Goal: Task Accomplishment & Management: Use online tool/utility

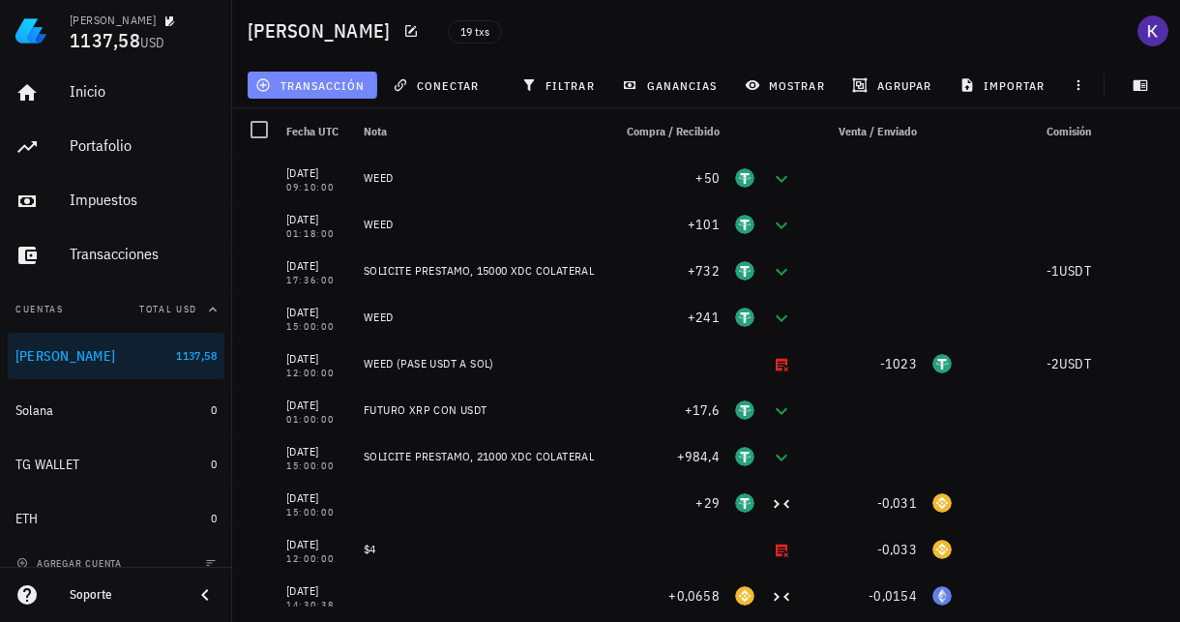
click at [350, 87] on span "transacción" at bounding box center [311, 84] width 105 height 15
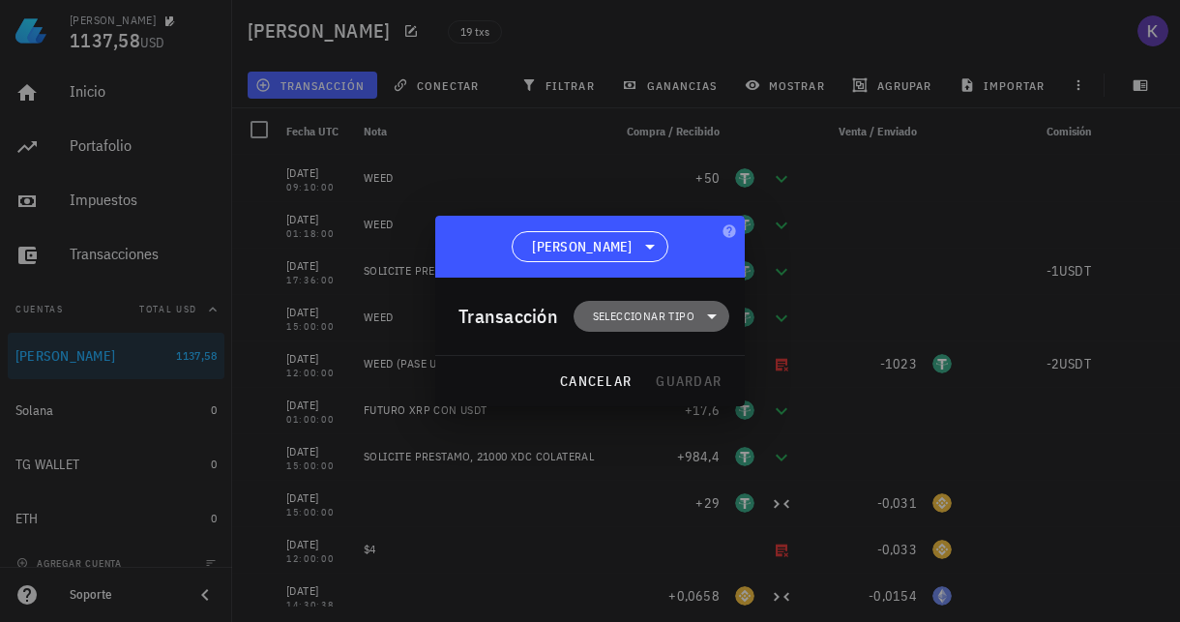
click at [635, 310] on span "Seleccionar tipo" at bounding box center [644, 316] width 102 height 19
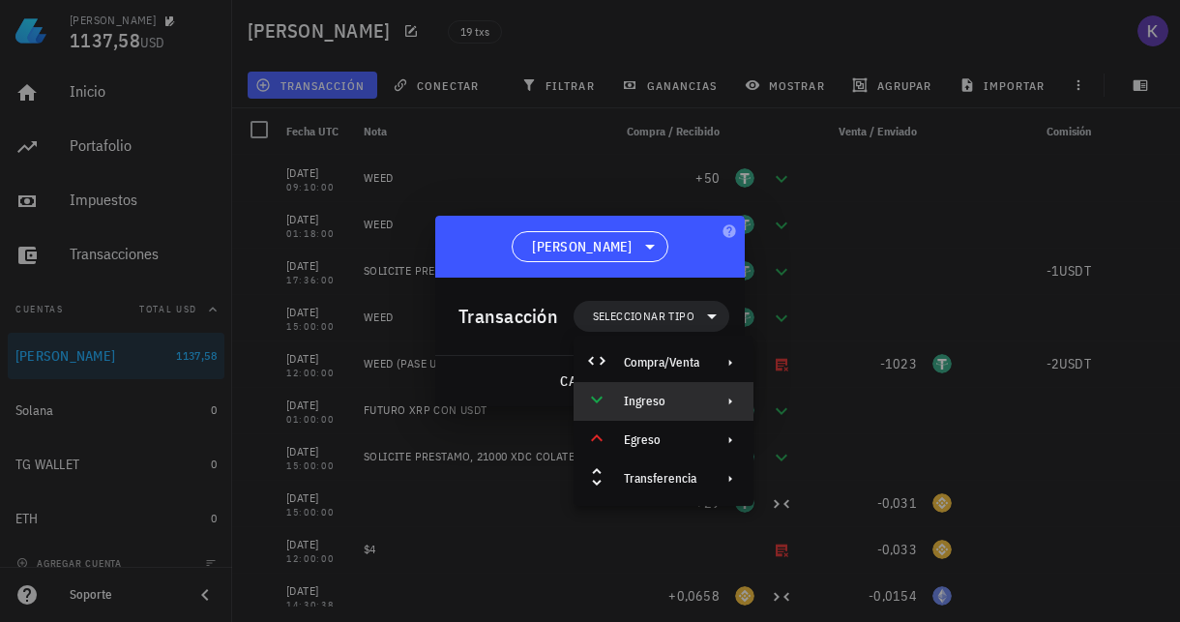
click at [675, 382] on div "Ingreso" at bounding box center [663, 401] width 180 height 39
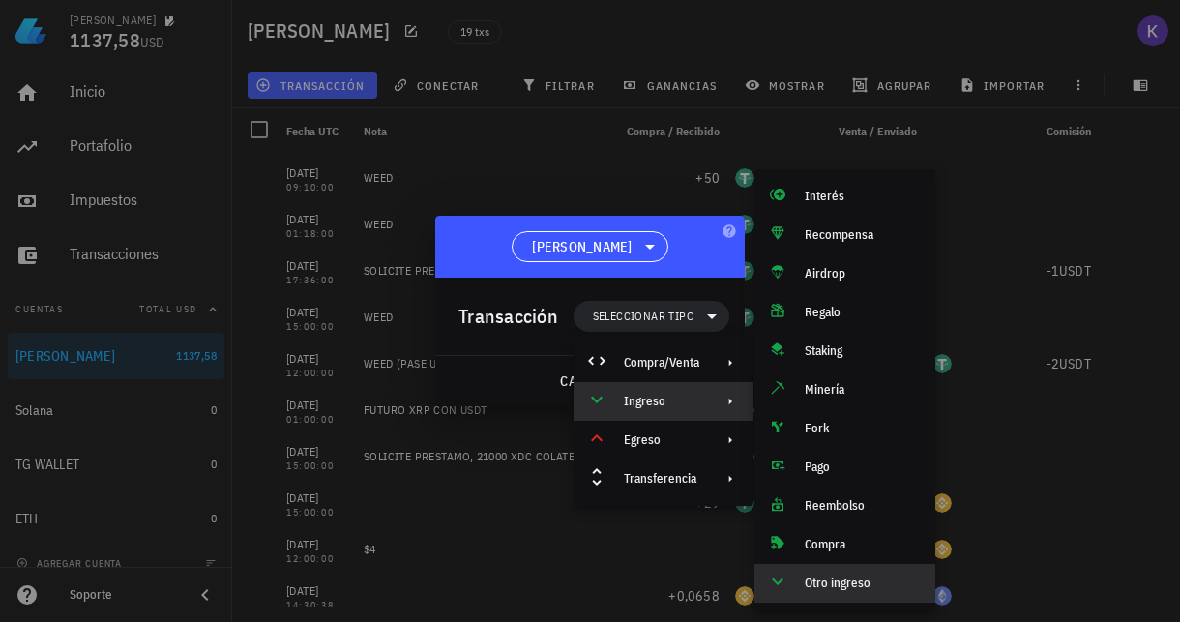
click at [821, 589] on div "Otro ingreso" at bounding box center [862, 582] width 115 height 15
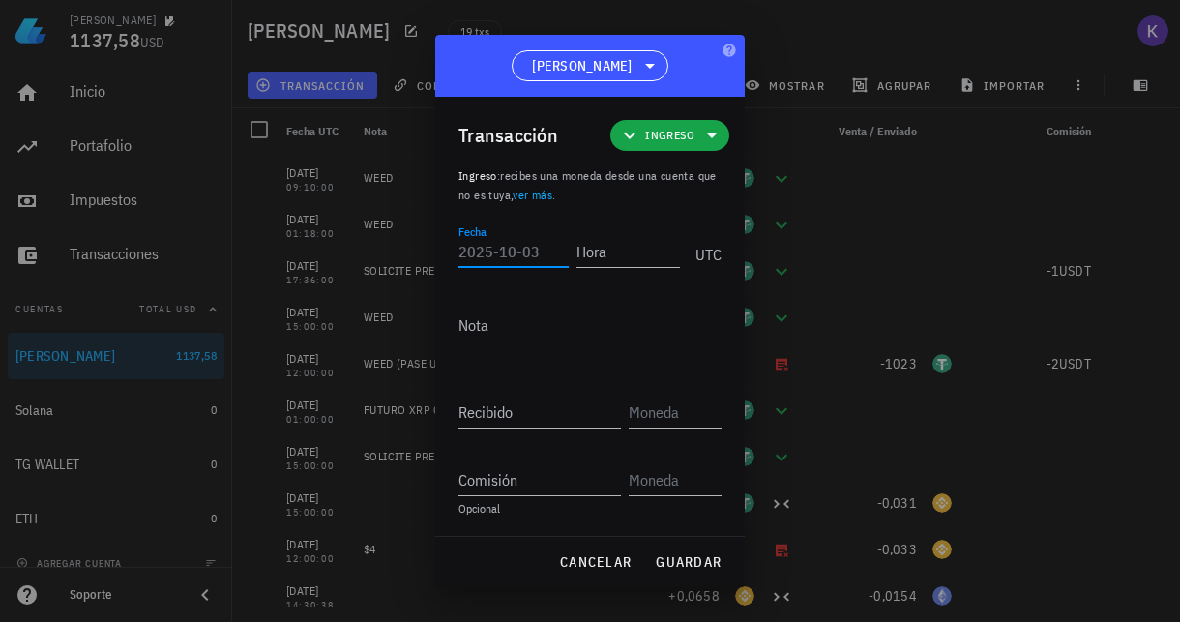
click at [509, 249] on input "Fecha" at bounding box center [513, 251] width 110 height 31
type input "[DATE]"
click at [615, 259] on input "Hora" at bounding box center [627, 251] width 103 height 31
type input "23:15:00"
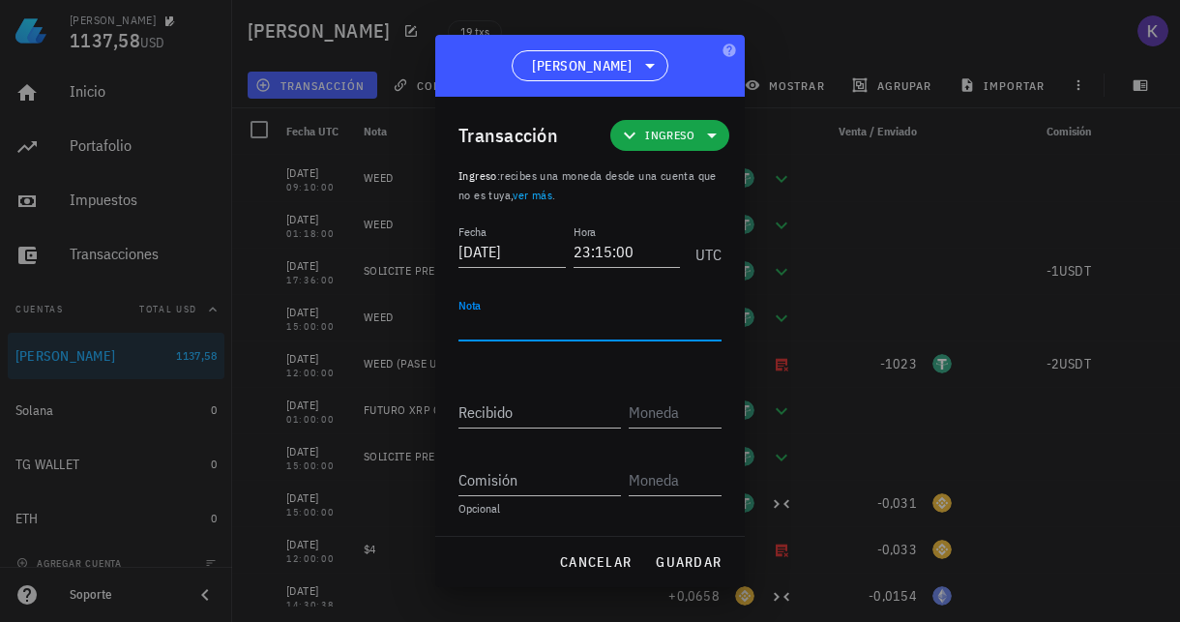
click at [591, 325] on textarea "Nota" at bounding box center [589, 324] width 263 height 31
type textarea "WEED"
click at [491, 403] on div "Recibido" at bounding box center [539, 411] width 162 height 31
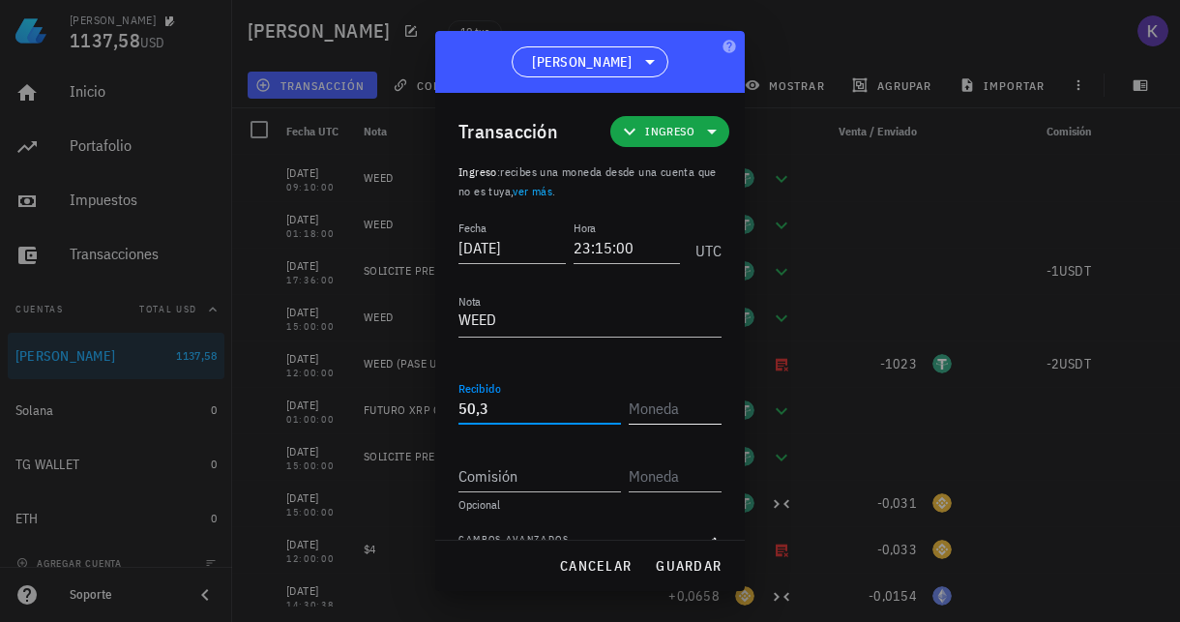
type input "50,3"
click at [658, 412] on input "text" at bounding box center [673, 408] width 89 height 31
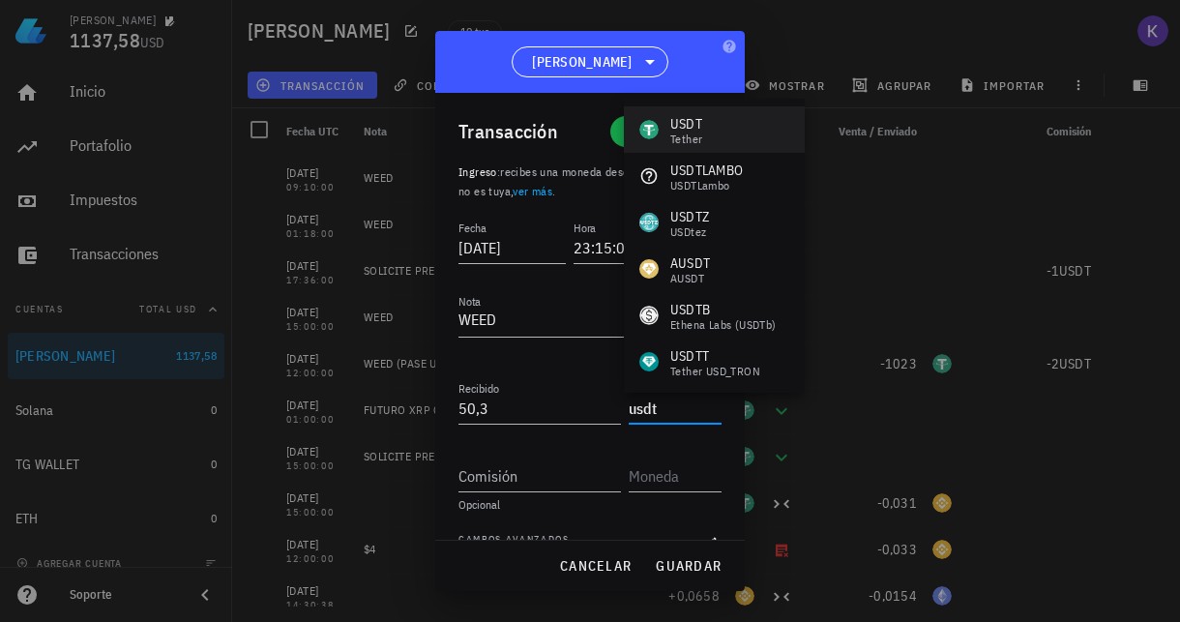
click at [688, 125] on div "USDT" at bounding box center [686, 123] width 32 height 19
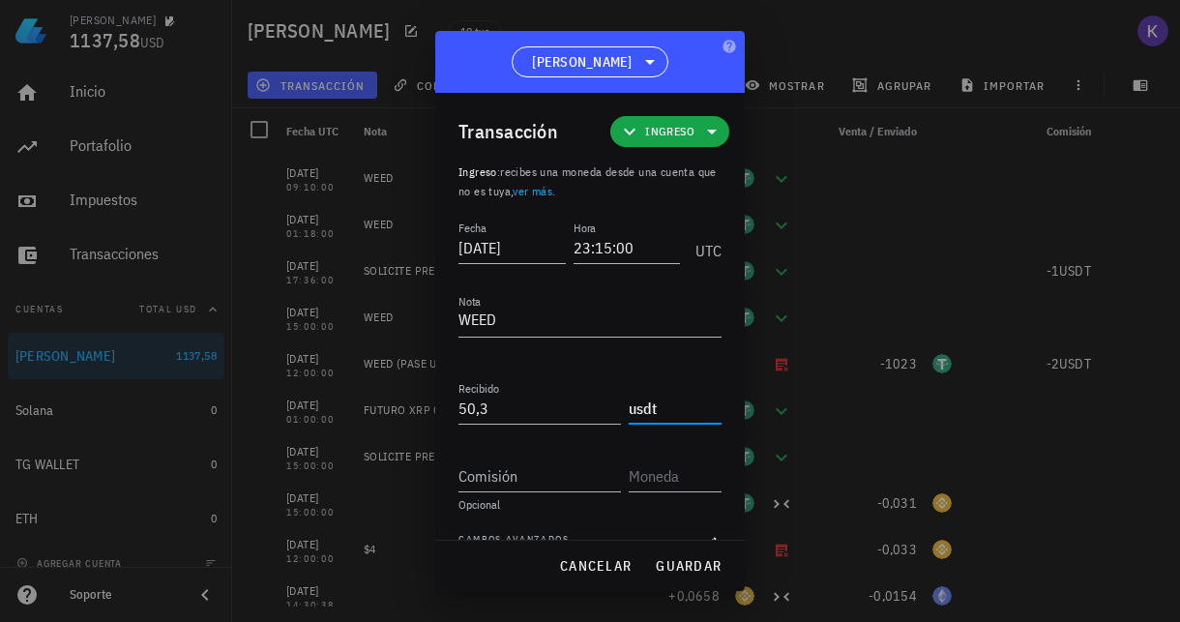
type input "USDT"
click at [689, 566] on span "guardar" at bounding box center [688, 565] width 67 height 17
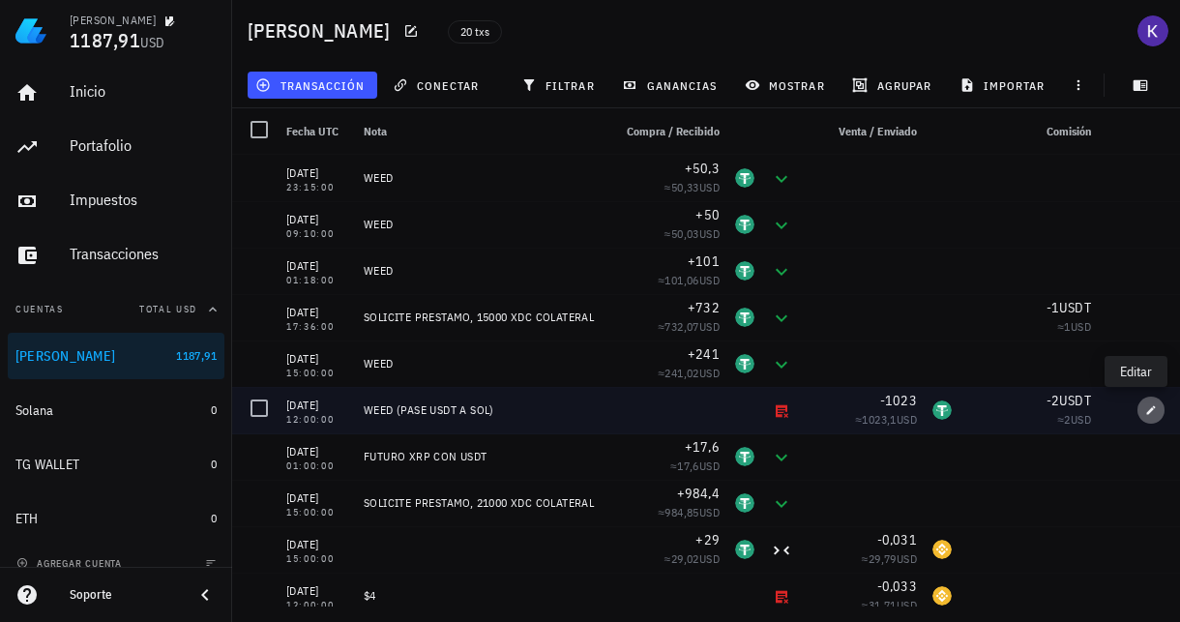
click at [1137, 416] on button "button" at bounding box center [1150, 409] width 27 height 27
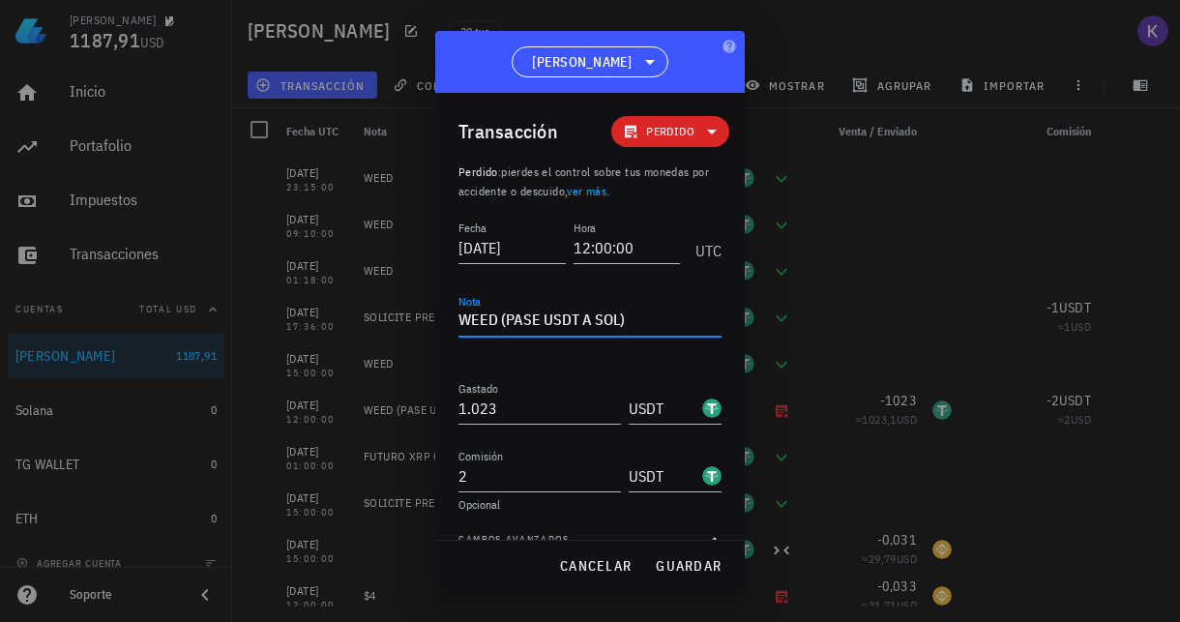
click at [458, 319] on textarea "WEED (PASE USDT A SOL)" at bounding box center [589, 321] width 263 height 31
click at [693, 568] on span "guardar" at bounding box center [688, 565] width 67 height 17
type textarea "WEED (PASE USDT A SOL)"
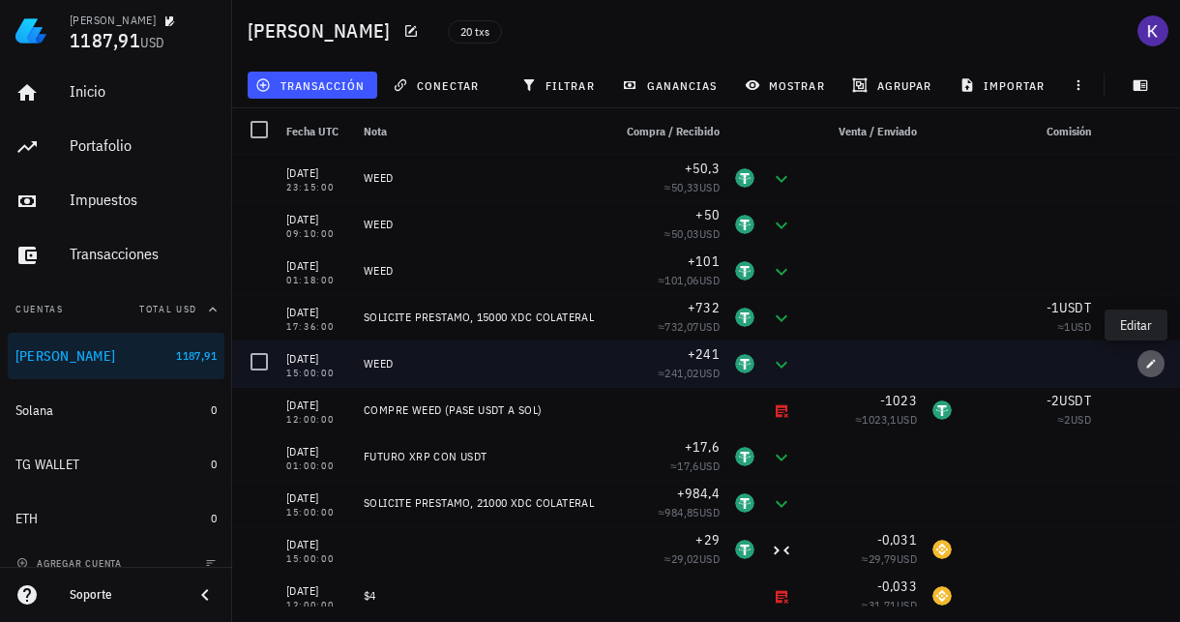
click at [1147, 363] on icon "button" at bounding box center [1151, 363] width 9 height 9
type input "15:00:00"
type textarea "WEED"
type input "241"
type input "USDT"
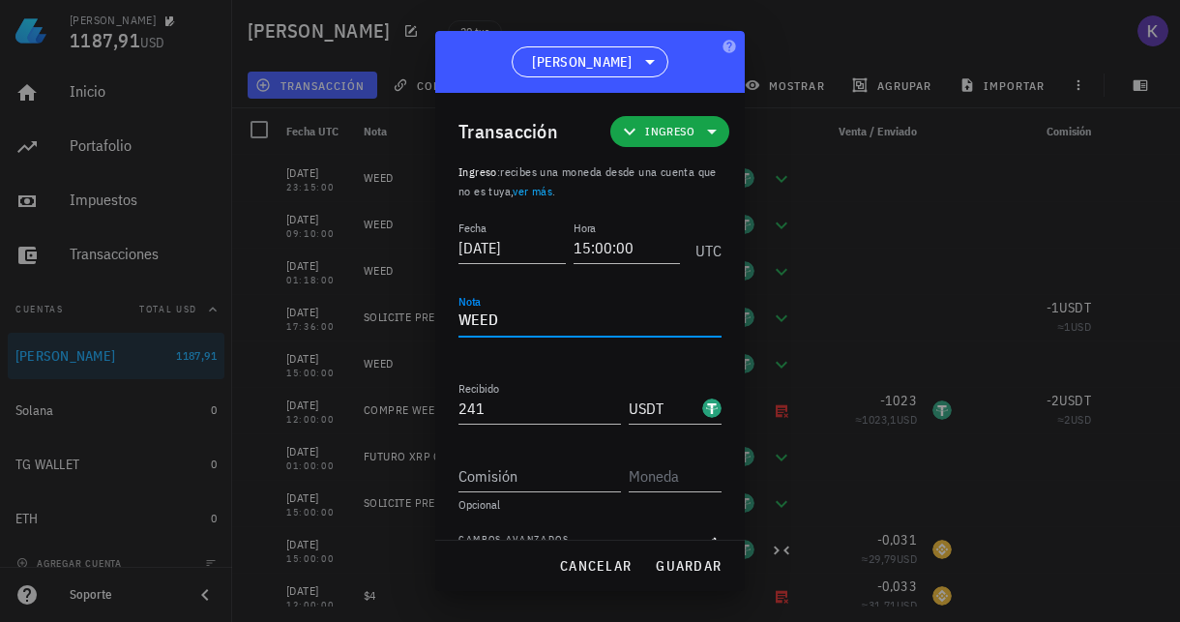
click at [458, 319] on textarea "WEED" at bounding box center [589, 321] width 263 height 31
drag, startPoint x: 565, startPoint y: 330, endPoint x: 435, endPoint y: 321, distance: 129.9
click at [435, 321] on div "Transacción Ingreso Ingreso : recibes una moneda desde una cuenta que no es tuy…" at bounding box center [589, 316] width 309 height 447
click at [683, 574] on button "guardar" at bounding box center [688, 565] width 82 height 35
type textarea "WEED"
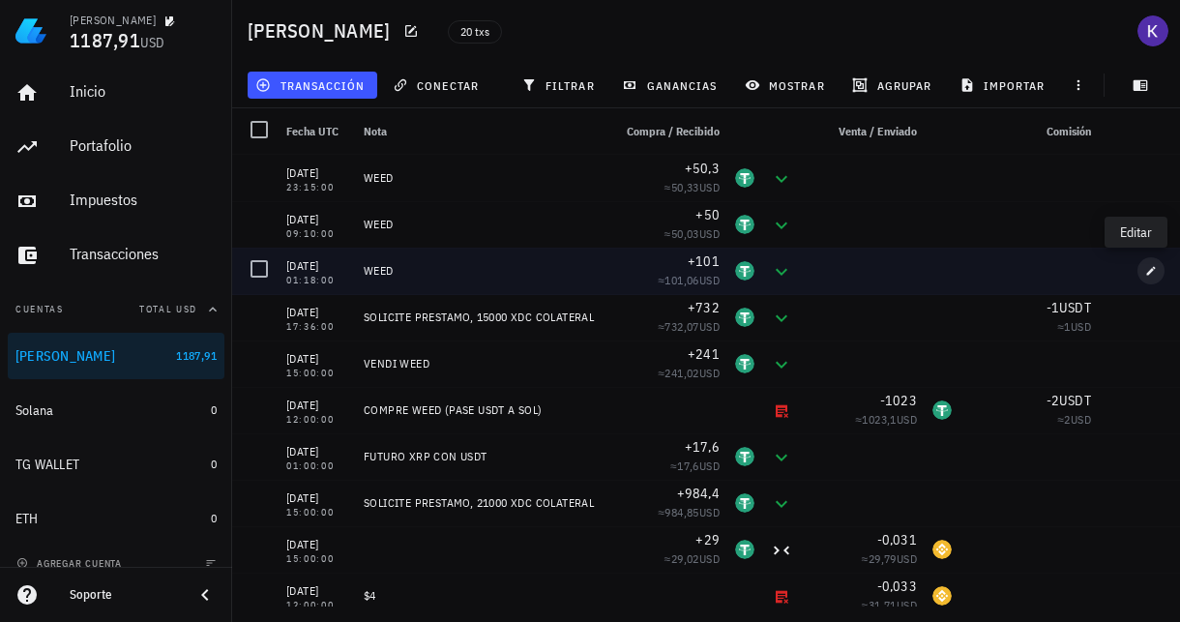
click at [1145, 272] on icon "button" at bounding box center [1151, 271] width 12 height 12
type input "[DATE]"
type input "01:18:00"
type input "101"
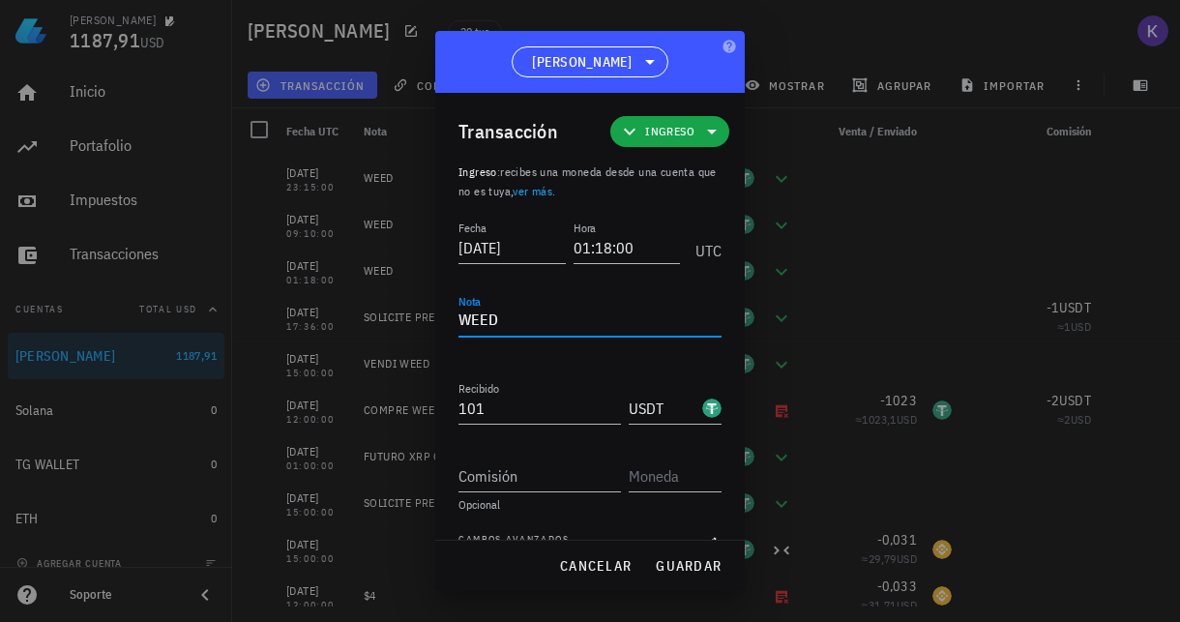
drag, startPoint x: 498, startPoint y: 317, endPoint x: 403, endPoint y: 314, distance: 94.8
click at [403, 314] on div "[PERSON_NAME] 1187,91 USD Inicio [GEOGRAPHIC_DATA] Impuestos [GEOGRAPHIC_DATA] …" at bounding box center [590, 311] width 1180 height 622
paste textarea "VENDI"
click at [666, 570] on span "guardar" at bounding box center [688, 565] width 67 height 17
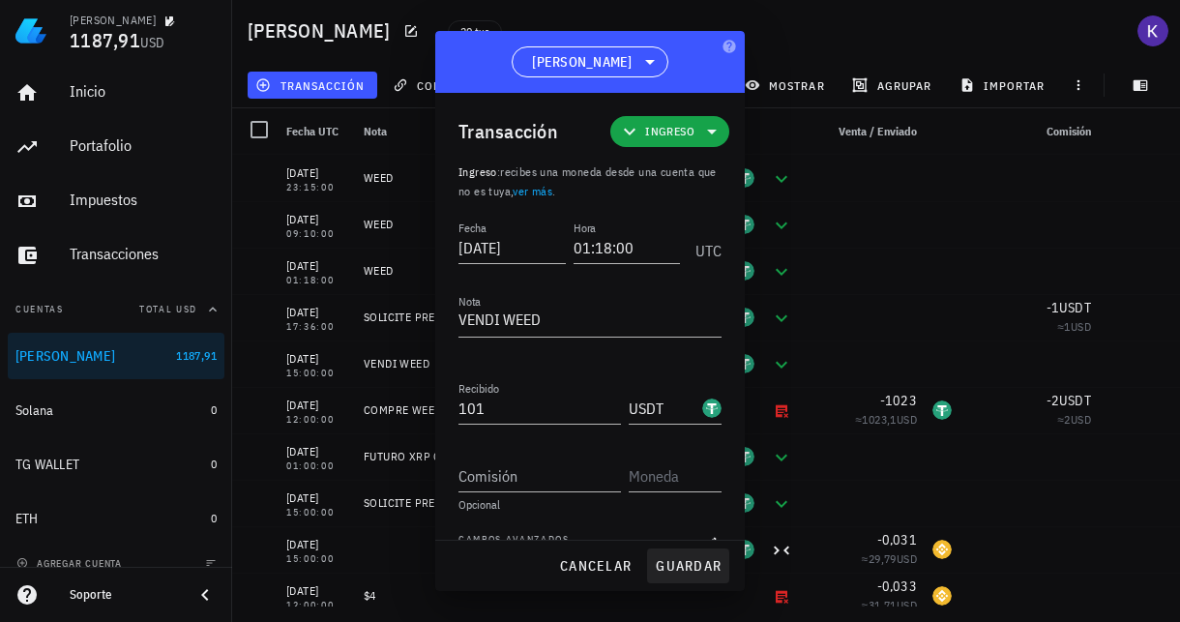
type textarea "WEED"
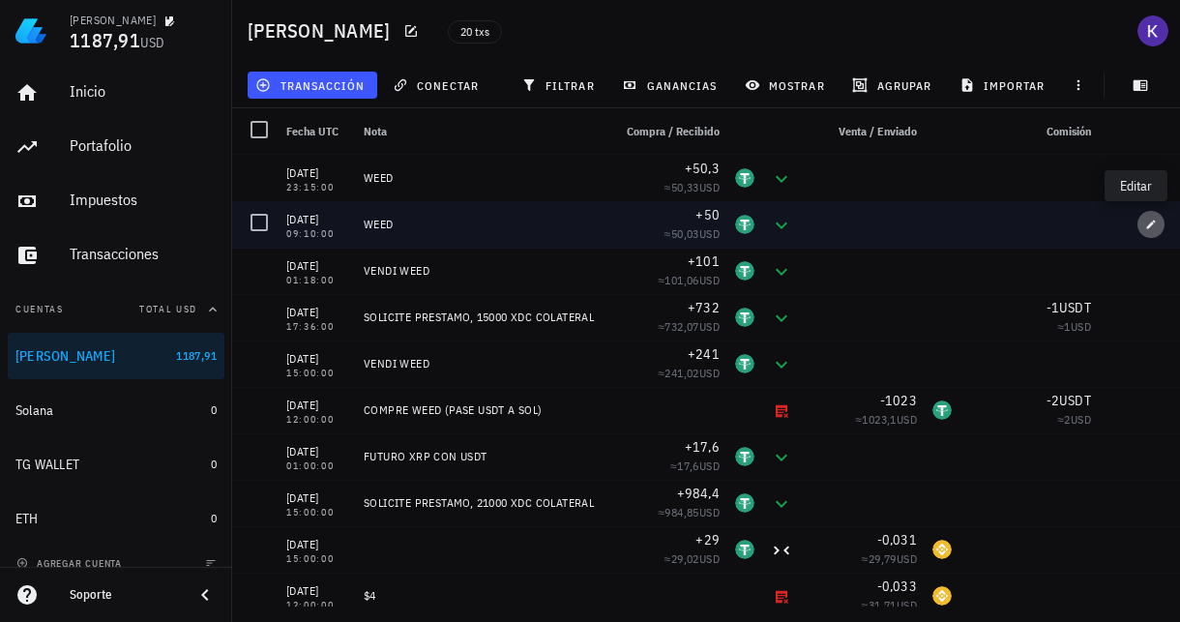
click at [1145, 229] on icon "button" at bounding box center [1151, 225] width 12 height 12
type input "09:10:00"
type input "50"
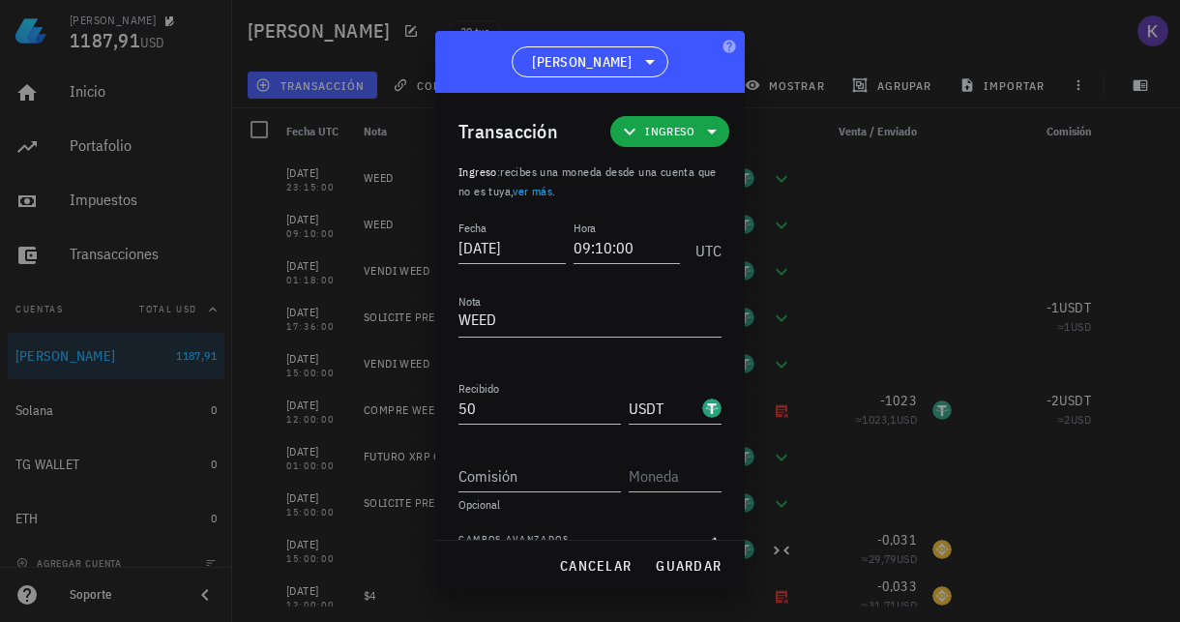
click at [457, 319] on div "Transacción Ingreso Ingreso : recibes una moneda desde una cuenta que no es tuy…" at bounding box center [589, 316] width 309 height 447
click at [459, 319] on textarea "WEED" at bounding box center [589, 321] width 263 height 31
paste textarea "VENDI WEED"
click at [706, 563] on span "guardar" at bounding box center [688, 565] width 67 height 17
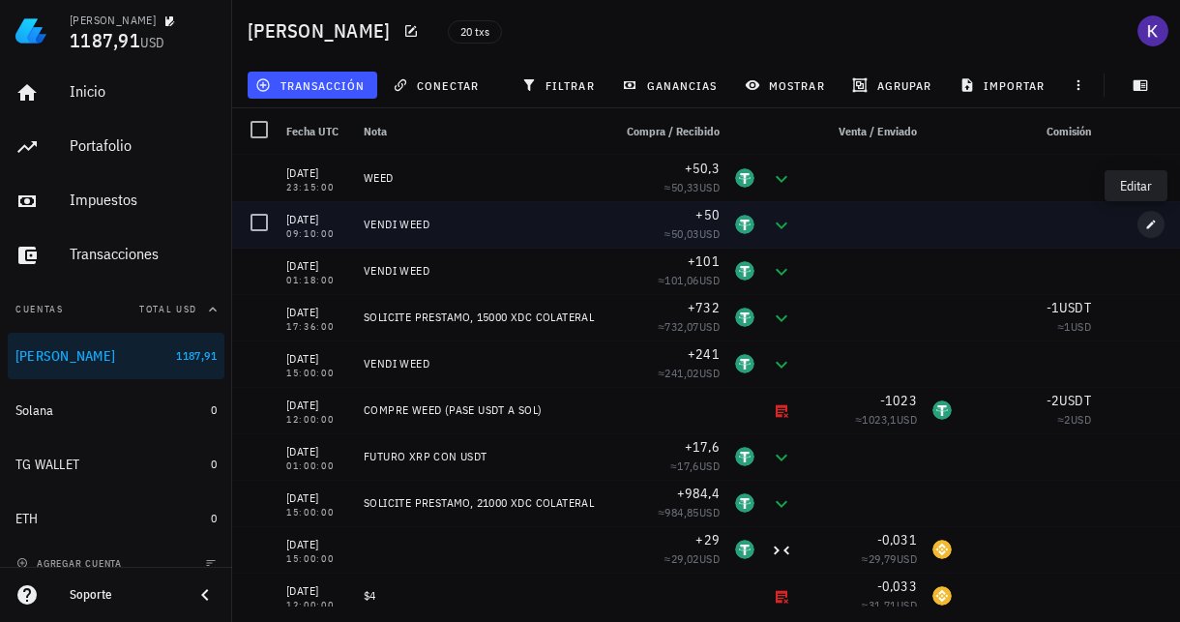
click at [1137, 232] on button "button" at bounding box center [1150, 224] width 27 height 27
type textarea "VENDI WEED"
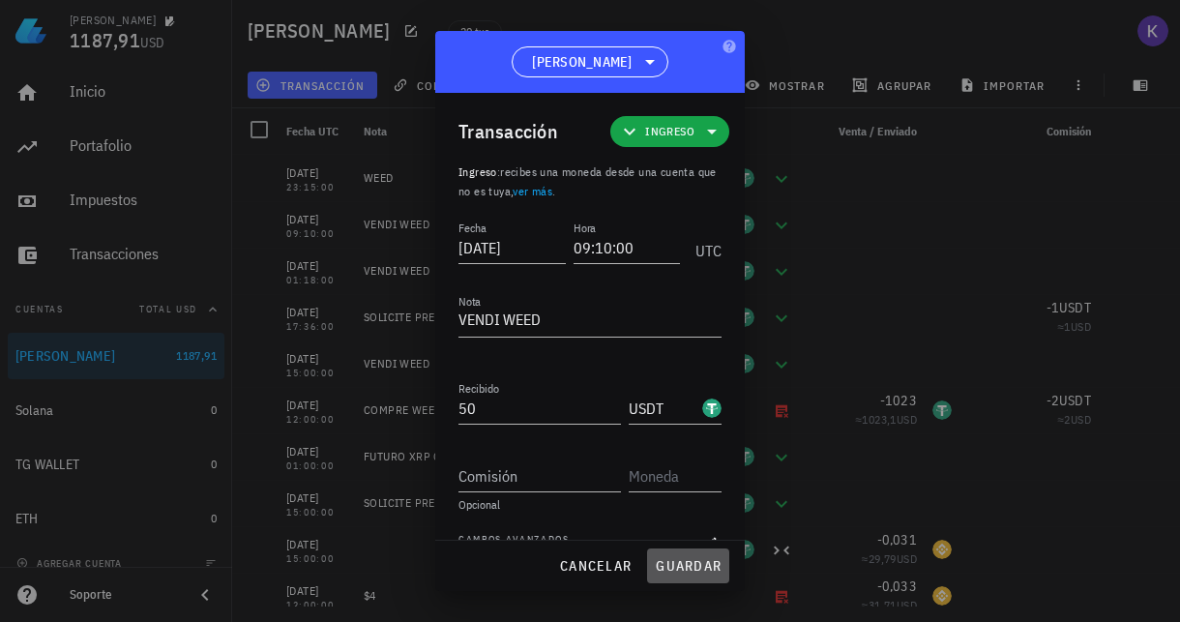
click at [660, 566] on span "guardar" at bounding box center [688, 565] width 67 height 17
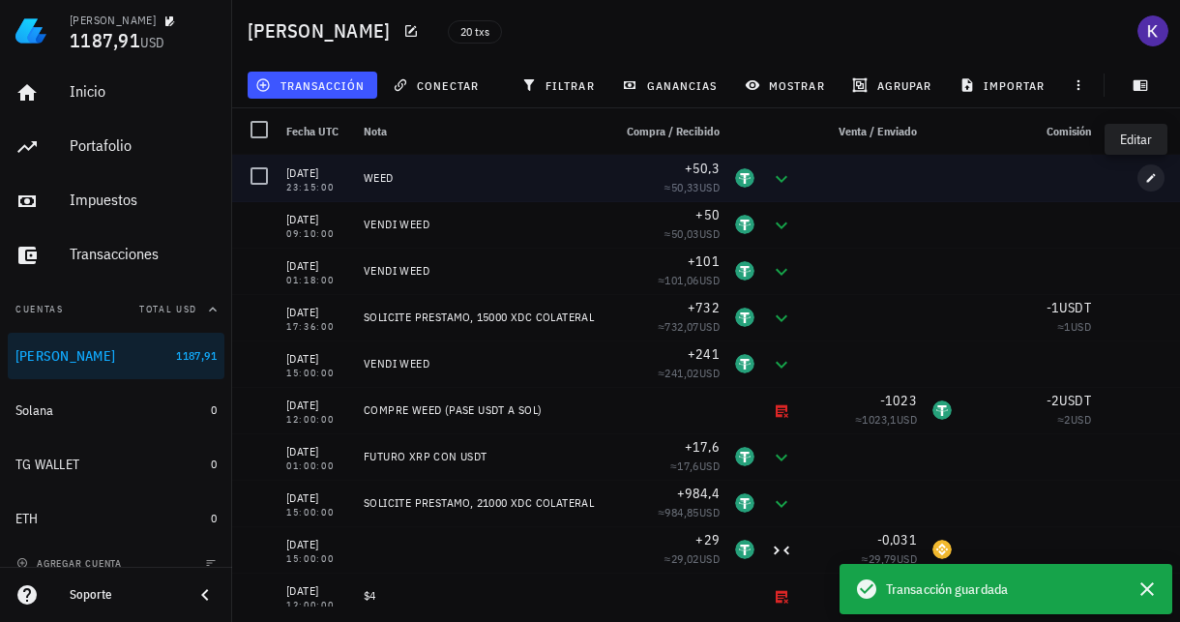
click at [1147, 178] on icon "button" at bounding box center [1151, 177] width 9 height 9
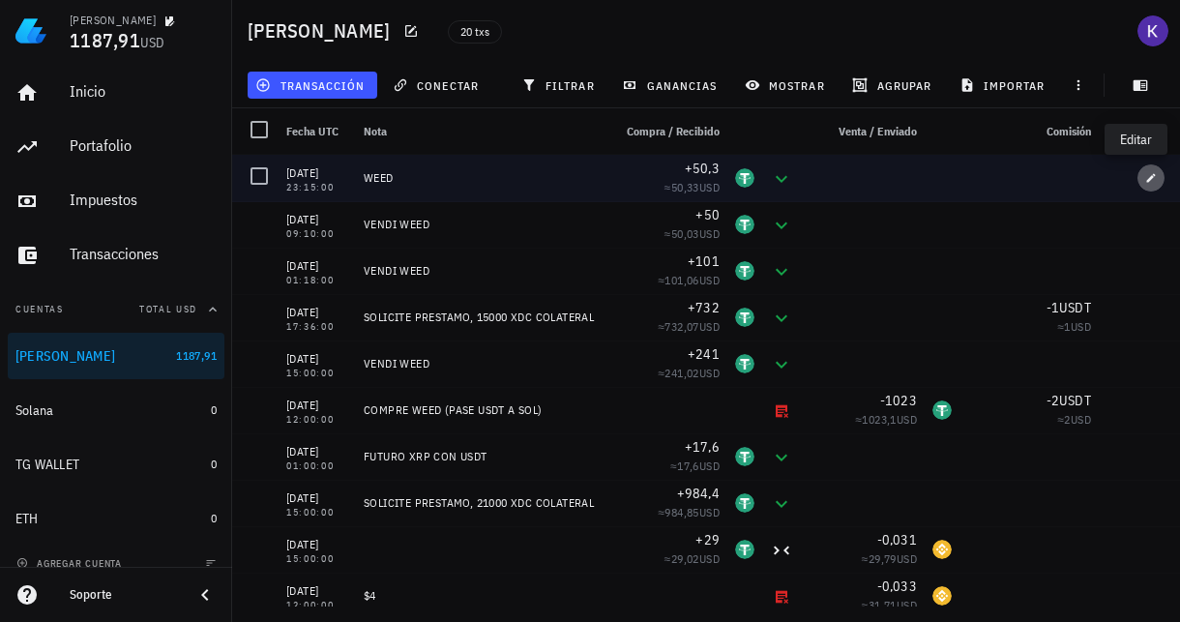
type input "23:15:00"
type textarea "WEED"
type input "50,3"
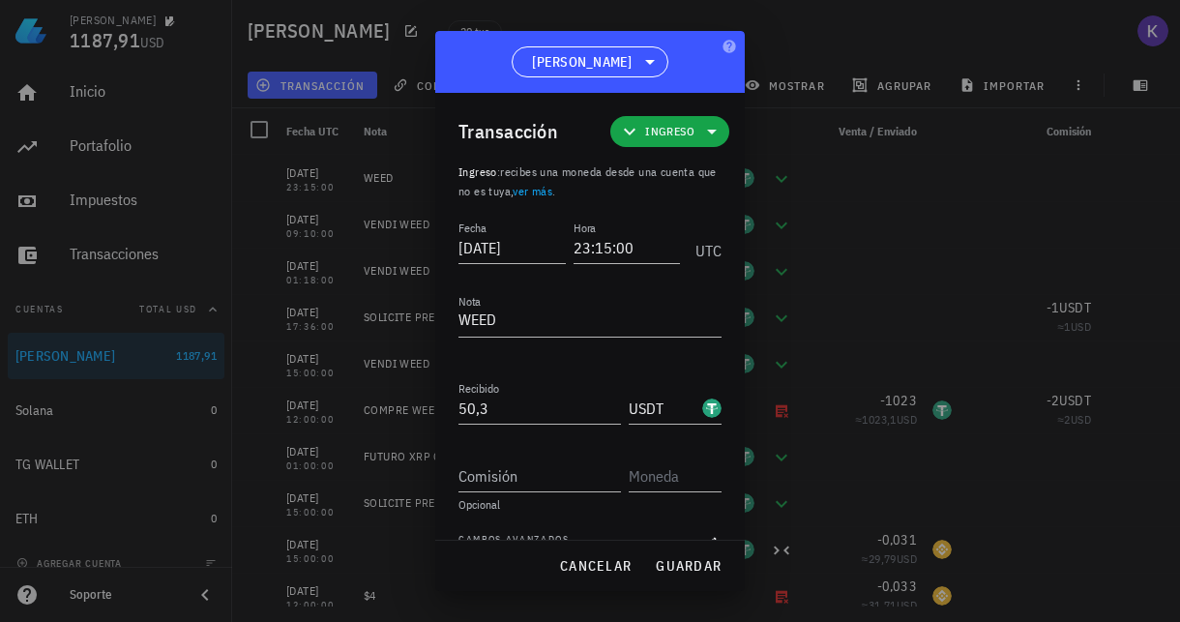
click at [455, 323] on div "Transacción Ingreso Ingreso : recibes una moneda desde una cuenta que no es tuy…" at bounding box center [589, 316] width 309 height 447
click at [460, 323] on textarea "WEED" at bounding box center [589, 321] width 263 height 31
paste textarea "VENDI WEED"
click at [668, 570] on span "guardar" at bounding box center [688, 565] width 67 height 17
type textarea "WEED"
